Goal: Task Accomplishment & Management: Manage account settings

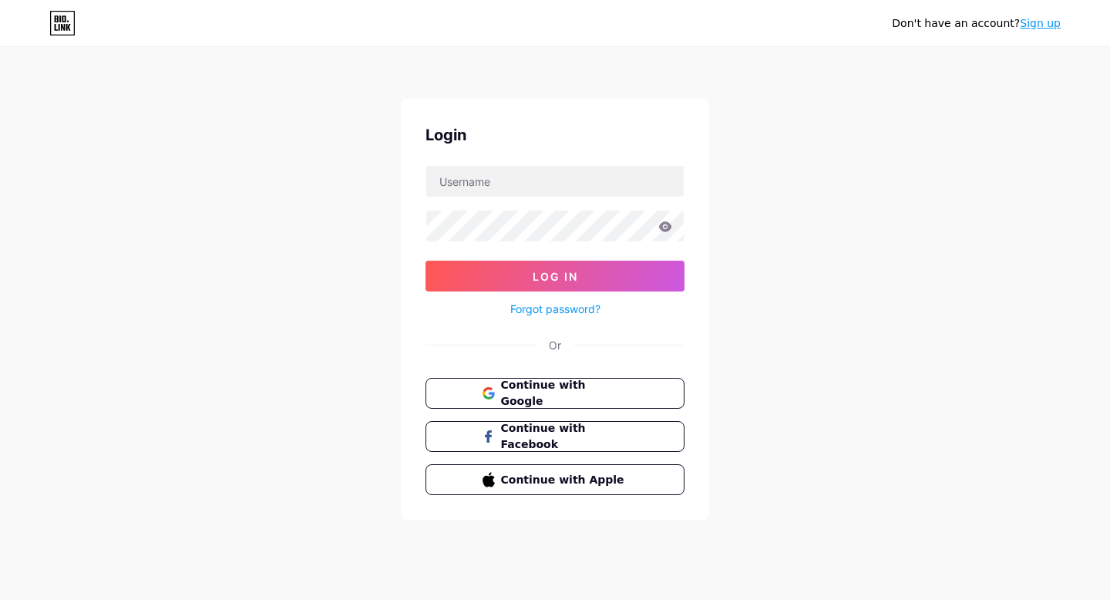
click at [625, 337] on div "Or" at bounding box center [554, 345] width 259 height 16
click at [511, 188] on input "text" at bounding box center [554, 181] width 257 height 31
click at [606, 380] on button "Continue with Google" at bounding box center [554, 394] width 263 height 32
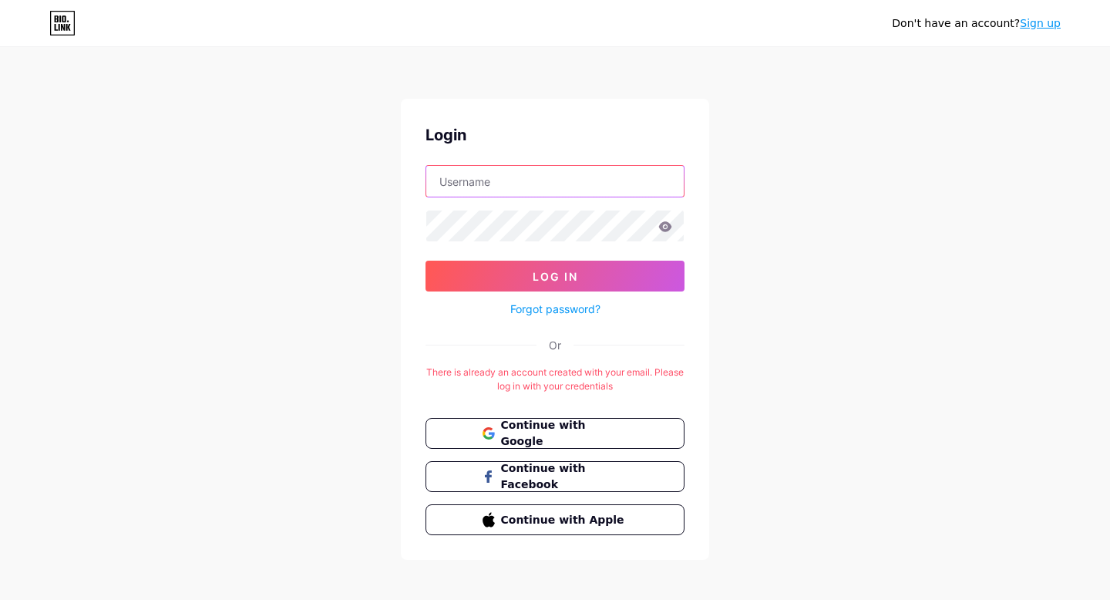
click at [526, 185] on input "text" at bounding box center [554, 181] width 257 height 31
click at [542, 183] on input "text" at bounding box center [554, 181] width 257 height 31
click at [379, 316] on div "Don't have an account? Sign up Login Log In Forgot password? Or There is alread…" at bounding box center [555, 304] width 1110 height 609
click at [574, 431] on span "Continue with Google" at bounding box center [563, 433] width 129 height 33
click at [533, 374] on div "There is already an account created with your email. Please log in with your cr…" at bounding box center [554, 379] width 259 height 28
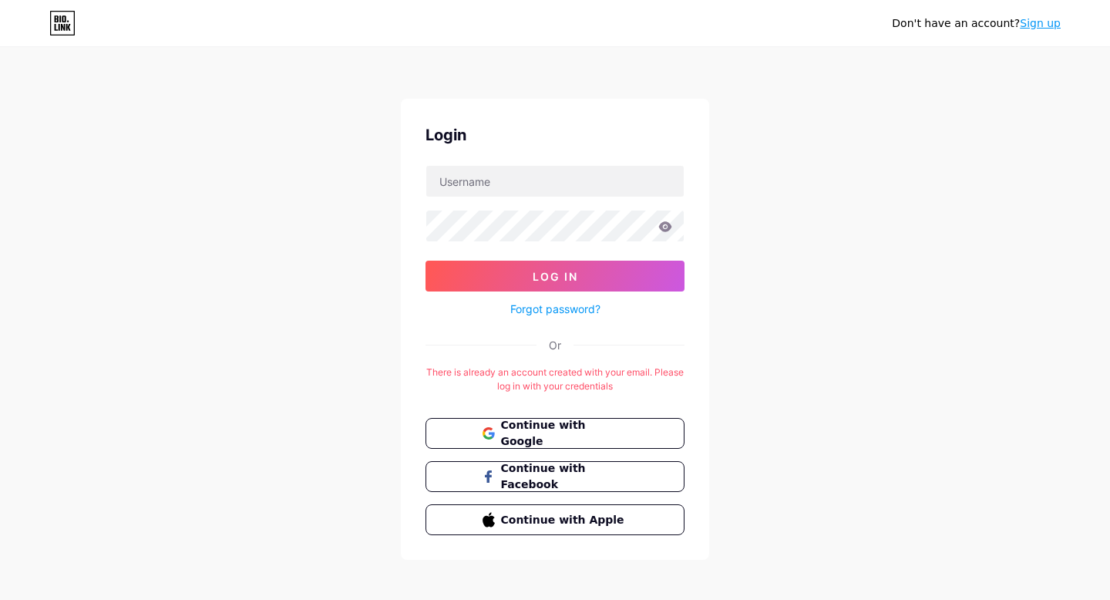
click at [533, 374] on div "There is already an account created with your email. Please log in with your cr…" at bounding box center [554, 379] width 259 height 28
click at [543, 310] on link "Forgot password?" at bounding box center [555, 309] width 90 height 16
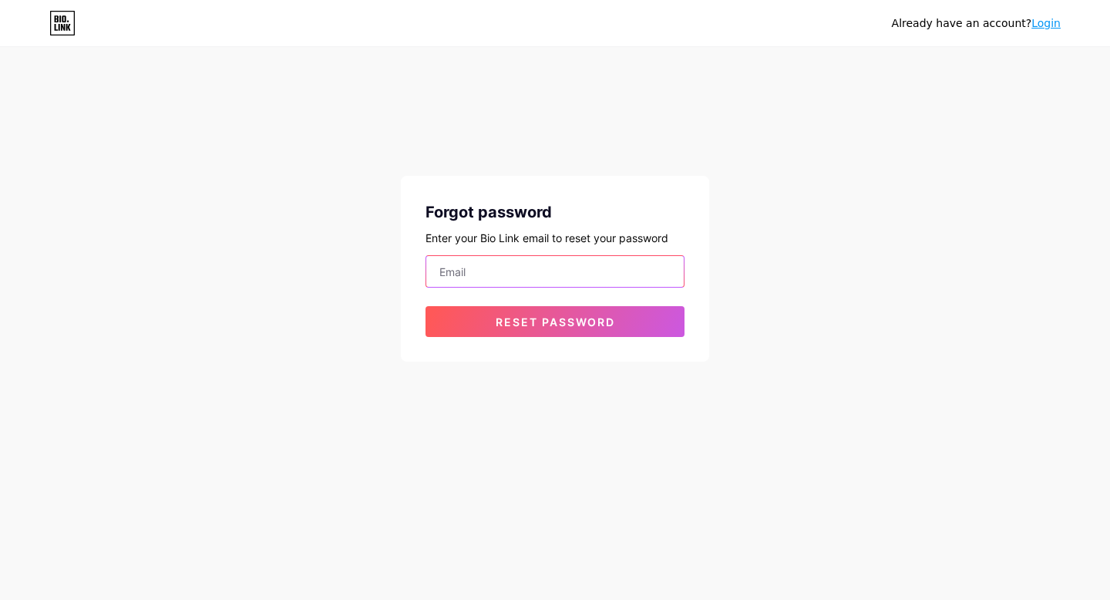
click at [538, 275] on input "email" at bounding box center [554, 271] width 257 height 31
type input "krittapot.jir@gmail.com"
